Goal: Task Accomplishment & Management: Manage account settings

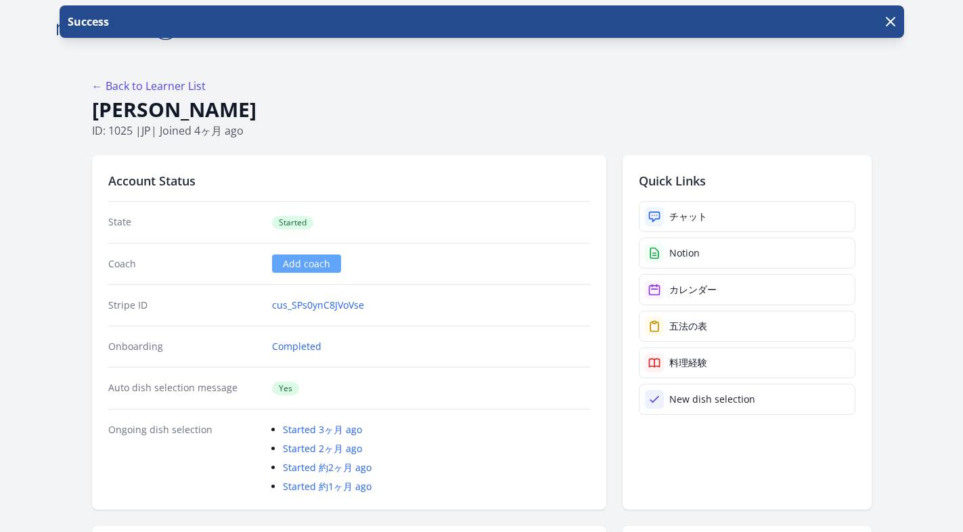
click at [420, 119] on h1 "[PERSON_NAME]" at bounding box center [482, 110] width 780 height 26
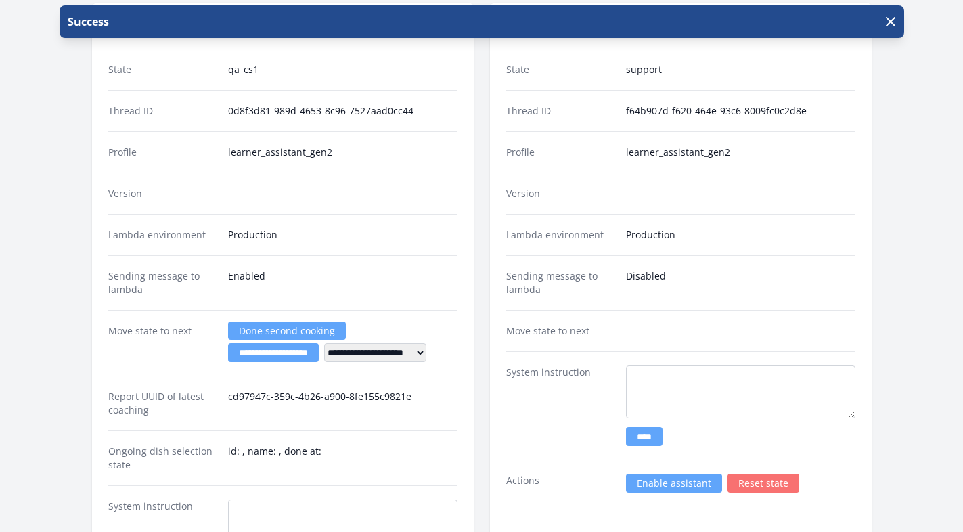
scroll to position [2359, 0]
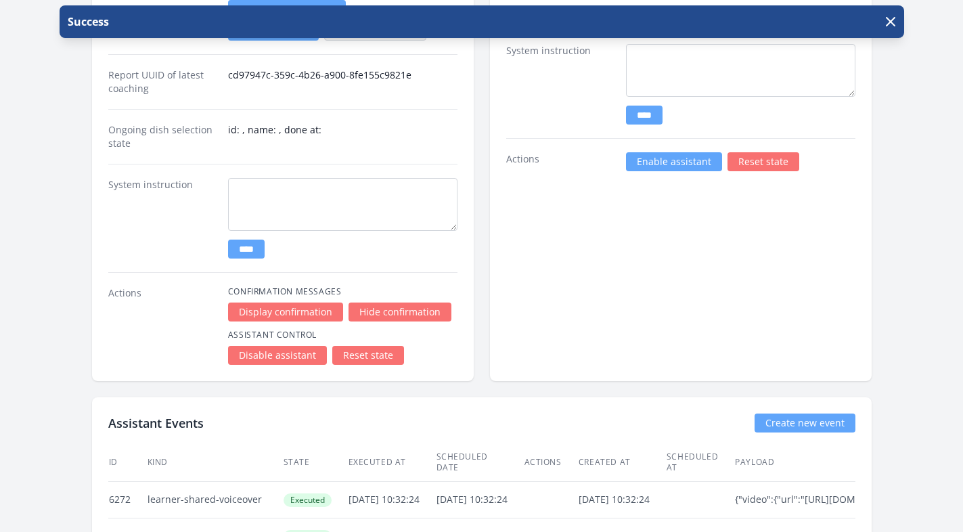
click at [642, 168] on link "Enable assistant" at bounding box center [674, 161] width 96 height 19
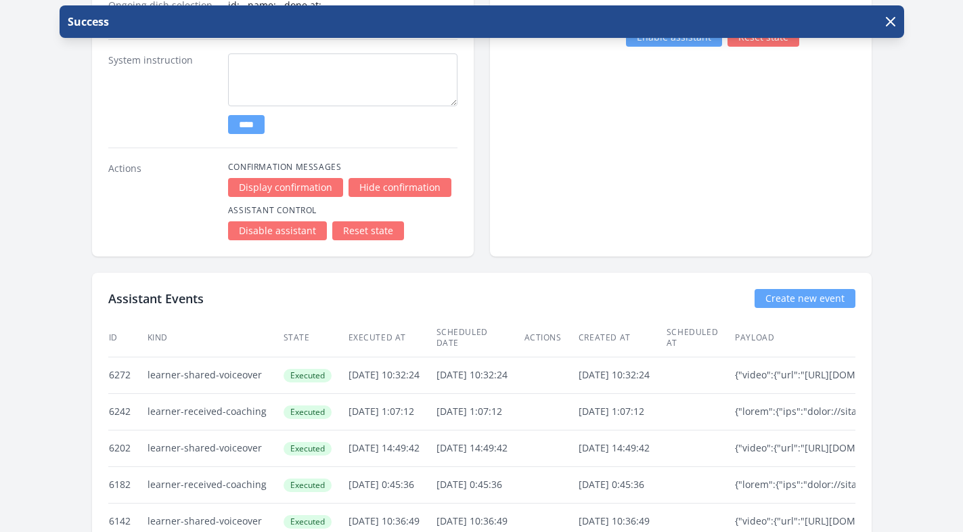
scroll to position [2629, 0]
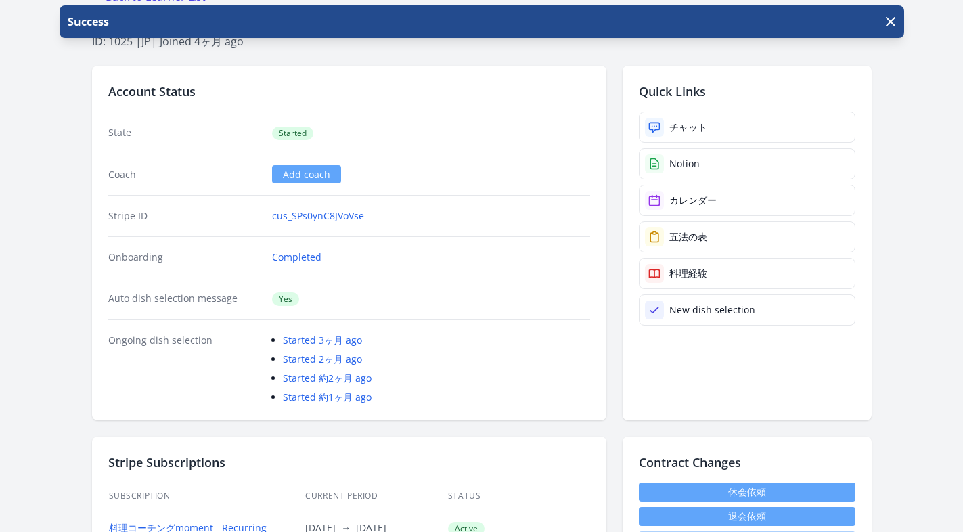
scroll to position [357, 0]
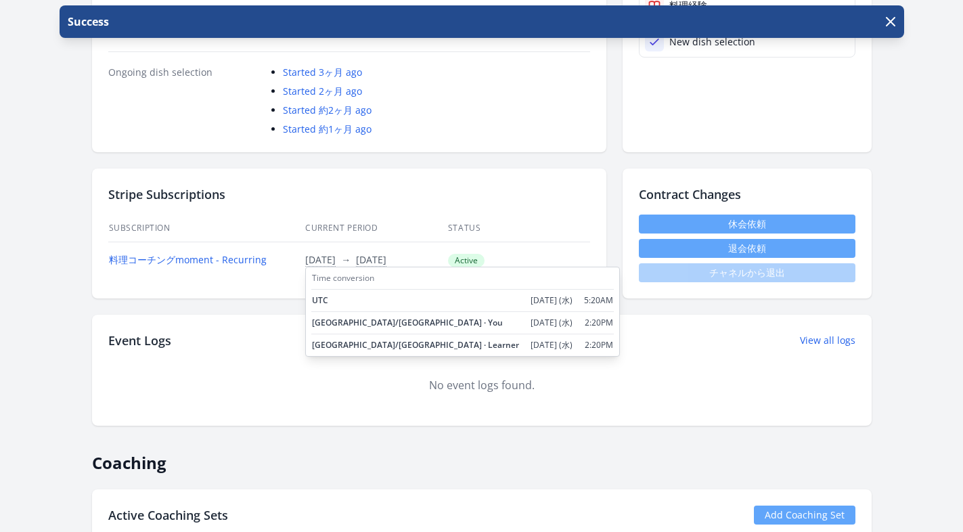
click at [336, 263] on span "[DATE]" at bounding box center [320, 260] width 30 height 14
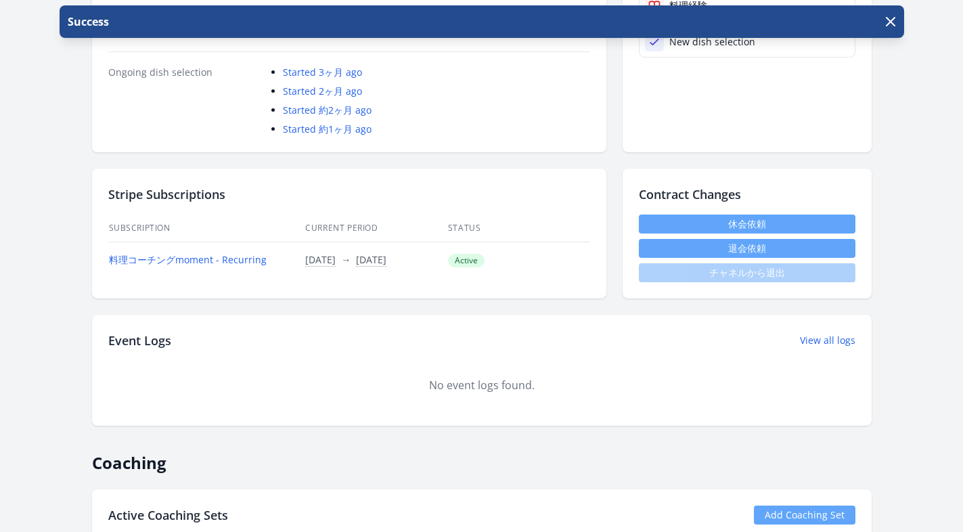
click at [520, 118] on ul "Started 3ヶ月 ago Started 2ヶ月 ago Started 約2ヶ月 ago Started 約1ヶ月 ago" at bounding box center [436, 101] width 307 height 70
click at [257, 261] on link "料理コーチングmoment - Recurring" at bounding box center [188, 259] width 158 height 13
